Goal: Navigation & Orientation: Find specific page/section

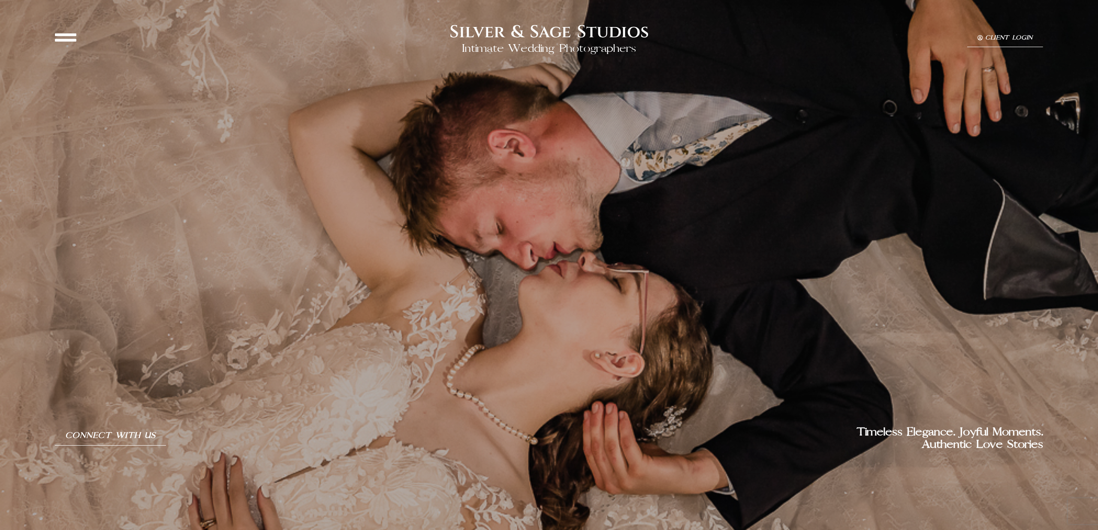
click at [64, 35] on icon at bounding box center [65, 37] width 21 height 21
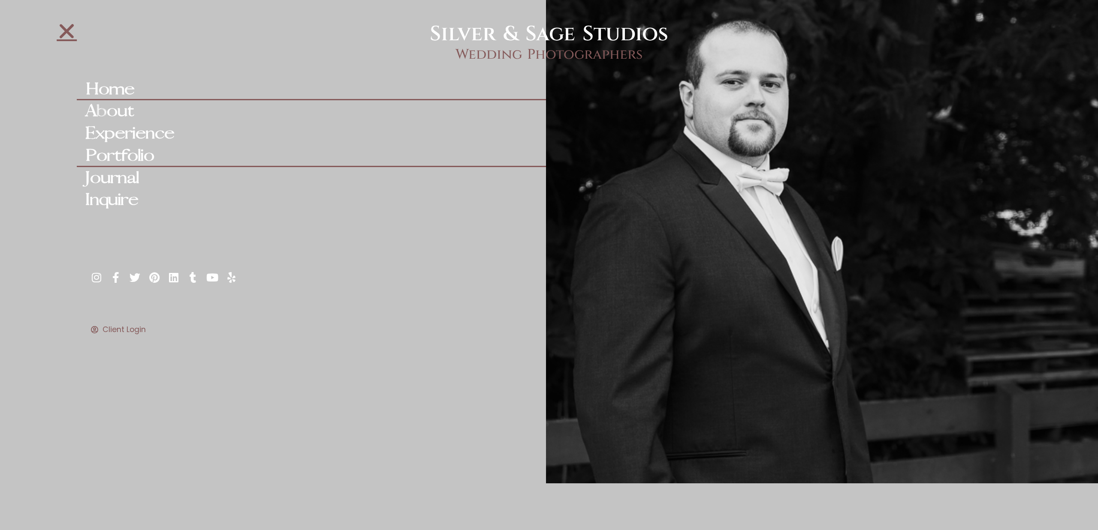
click at [118, 158] on link "Portfolio" at bounding box center [311, 156] width 469 height 22
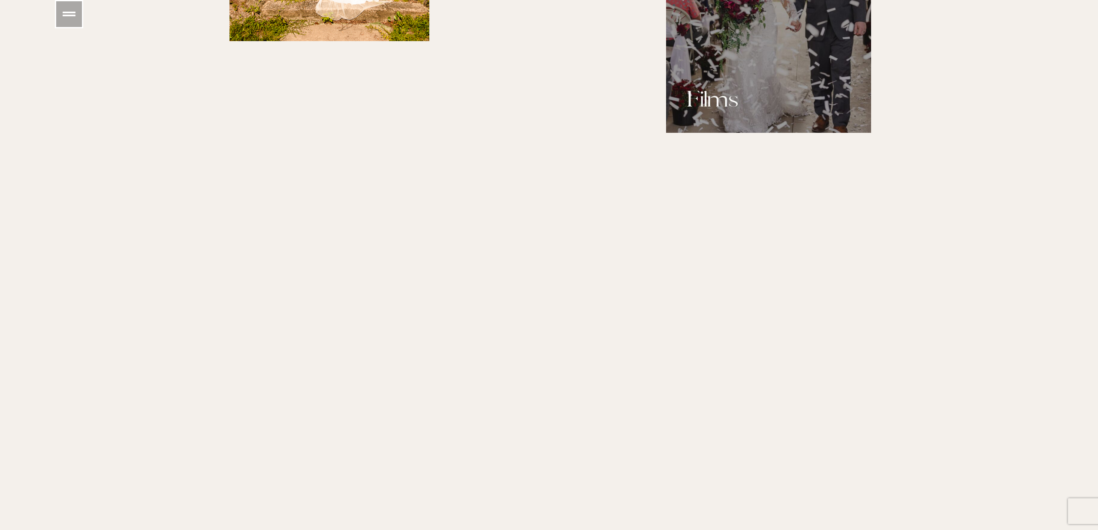
scroll to position [1151, 0]
